Goal: Task Accomplishment & Management: Manage account settings

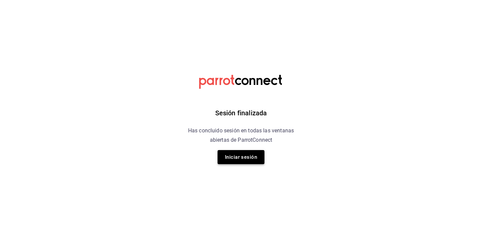
click at [242, 153] on button "Iniciar sesión" at bounding box center [241, 157] width 47 height 14
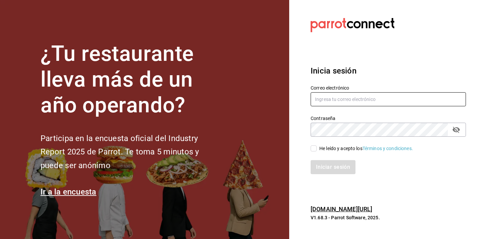
type input "[PERSON_NAME][EMAIL_ADDRESS][PERSON_NAME][DOMAIN_NAME]"
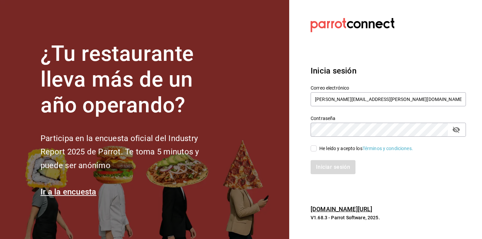
click at [314, 146] on input "He leído y acepto los Términos y condiciones." at bounding box center [314, 149] width 6 height 6
checkbox input "true"
click at [324, 169] on button "Iniciar sesión" at bounding box center [334, 167] width 46 height 14
